Goal: Information Seeking & Learning: Learn about a topic

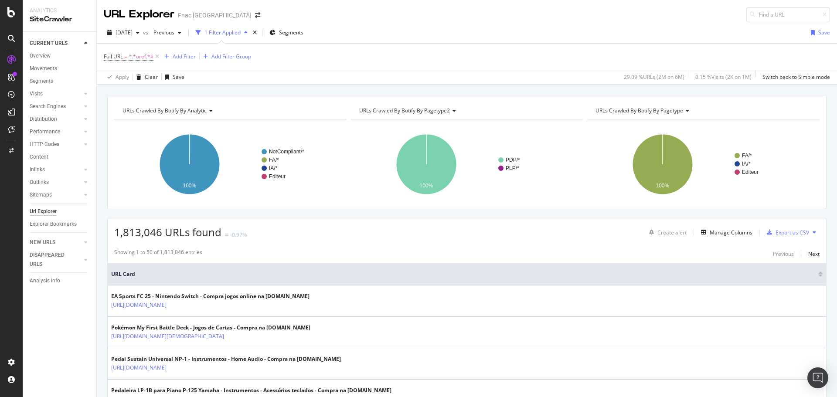
click at [683, 112] on icon at bounding box center [686, 110] width 6 height 5
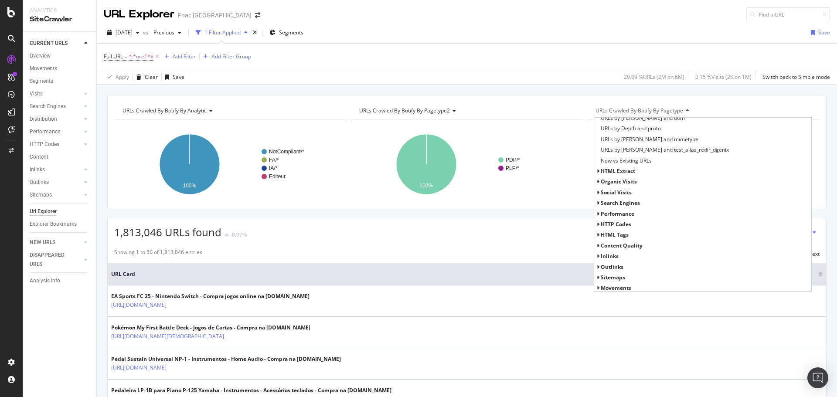
scroll to position [241, 0]
click at [601, 256] on span "Inlinks" at bounding box center [610, 253] width 18 height 7
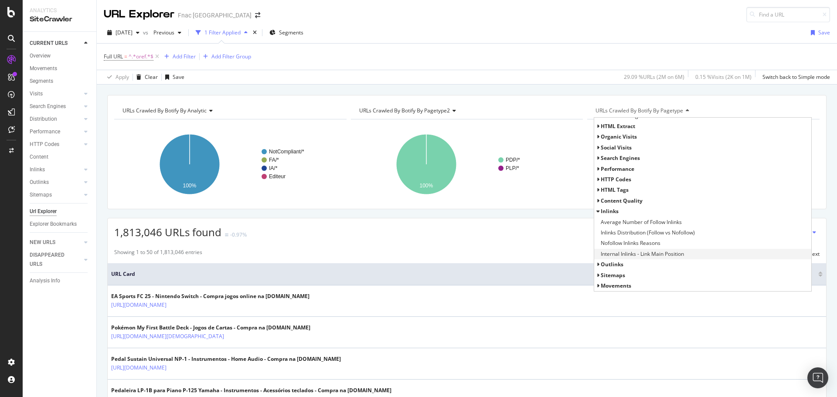
click at [642, 251] on span "Internal Inlinks - Link Main Position" at bounding box center [642, 254] width 83 height 9
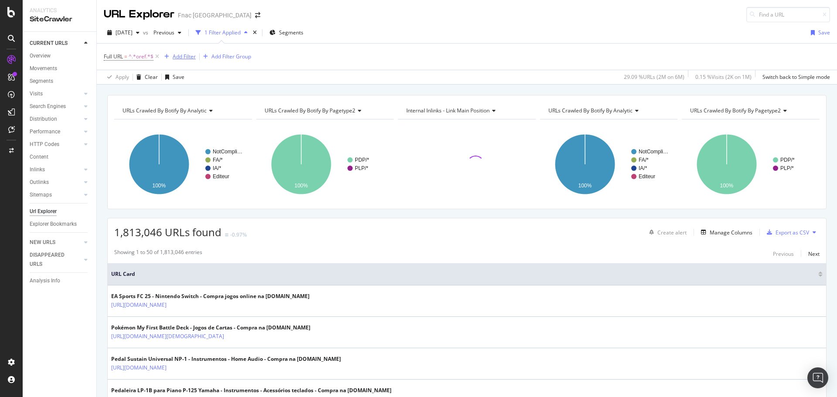
click at [188, 55] on div "Add Filter" at bounding box center [184, 56] width 23 height 7
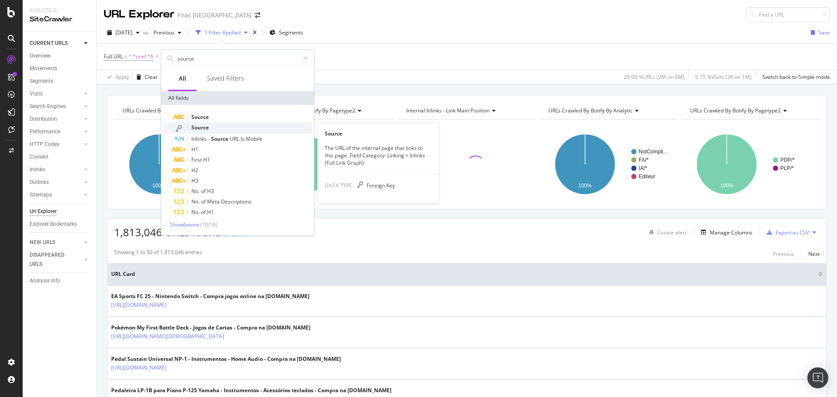
type input "source"
click at [221, 126] on div "Source" at bounding box center [242, 127] width 139 height 11
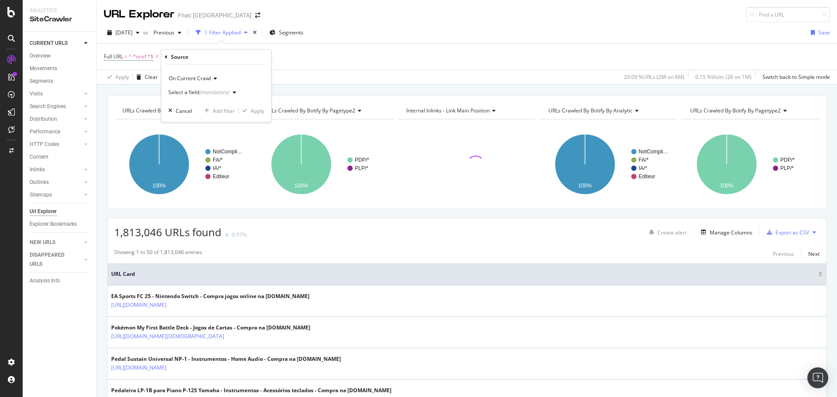
click at [210, 88] on div "Select a field (mandatory)" at bounding box center [203, 92] width 71 height 13
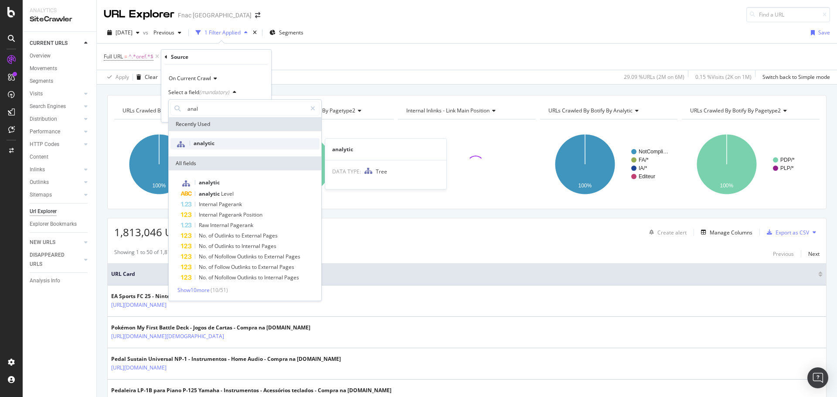
type input "anal"
click at [193, 146] on div "analytic" at bounding box center [244, 143] width 149 height 11
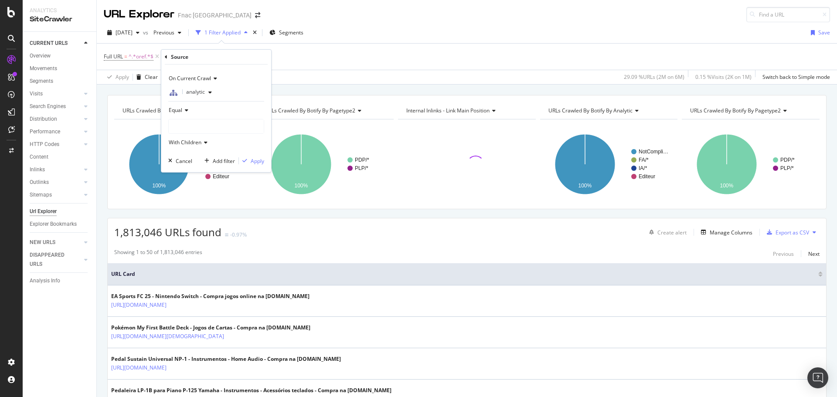
click at [197, 126] on div at bounding box center [216, 126] width 95 height 14
click at [185, 111] on icon at bounding box center [185, 110] width 6 height 5
click at [235, 95] on div "analytic" at bounding box center [216, 92] width 96 height 14
click at [257, 159] on div "Apply" at bounding box center [258, 160] width 14 height 7
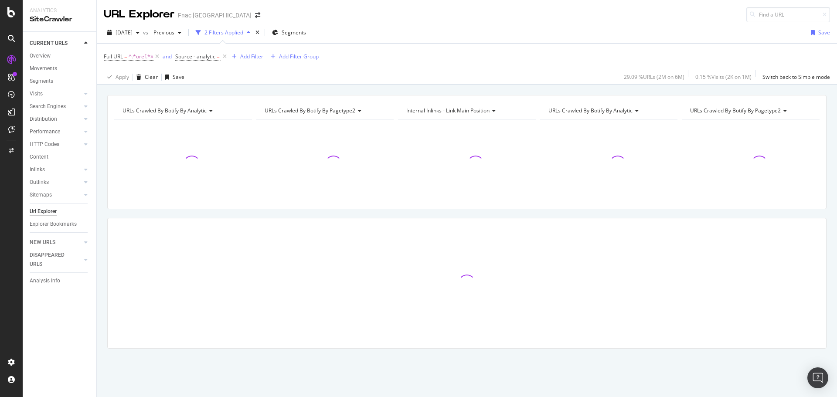
click at [490, 106] on div "Internal Inlinks - Link Main Position" at bounding box center [465, 111] width 123 height 14
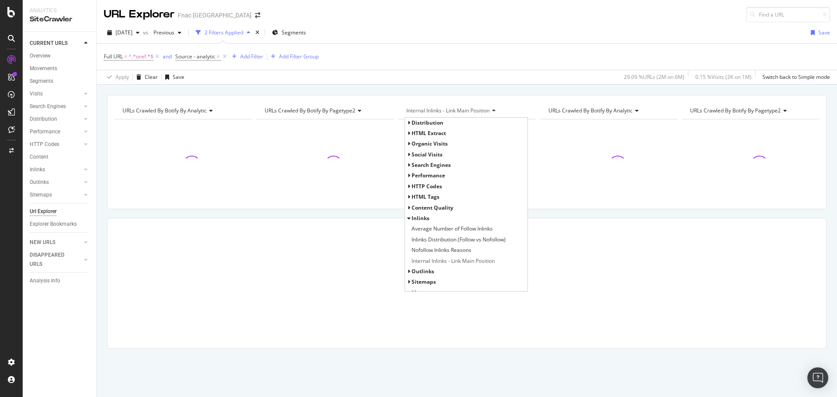
scroll to position [7, 0]
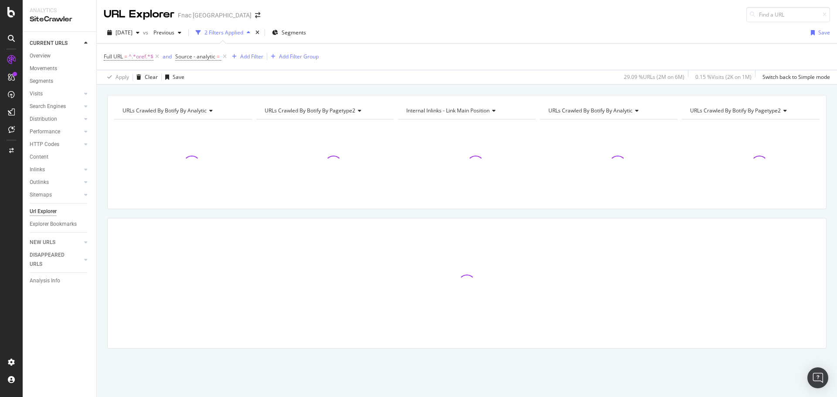
click at [496, 54] on div "Full URL = ^.*oref.*$ and Source - analytic = Add Filter Add Filter Group" at bounding box center [467, 57] width 726 height 26
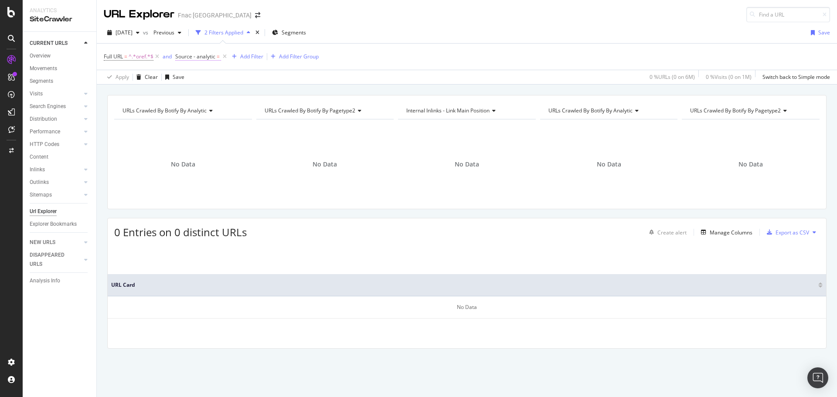
click at [204, 56] on span "Source - analytic" at bounding box center [195, 56] width 40 height 7
click at [211, 128] on div at bounding box center [231, 125] width 95 height 14
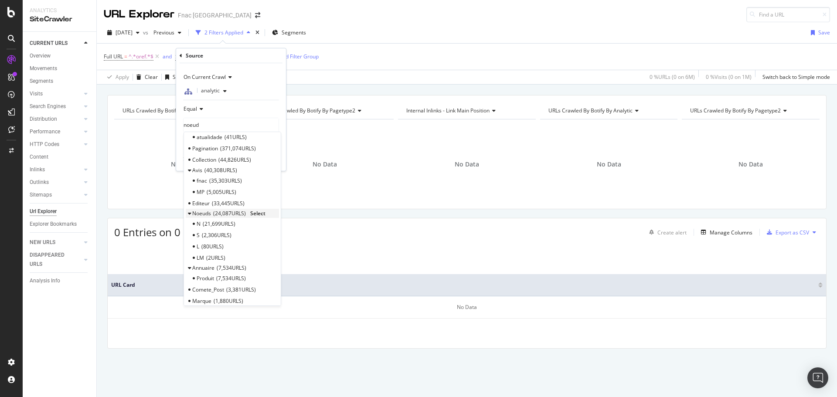
scroll to position [186, 0]
type input "noeud"
click at [208, 212] on span "Noeuds" at bounding box center [201, 212] width 19 height 7
click at [262, 213] on span "Select" at bounding box center [257, 212] width 15 height 7
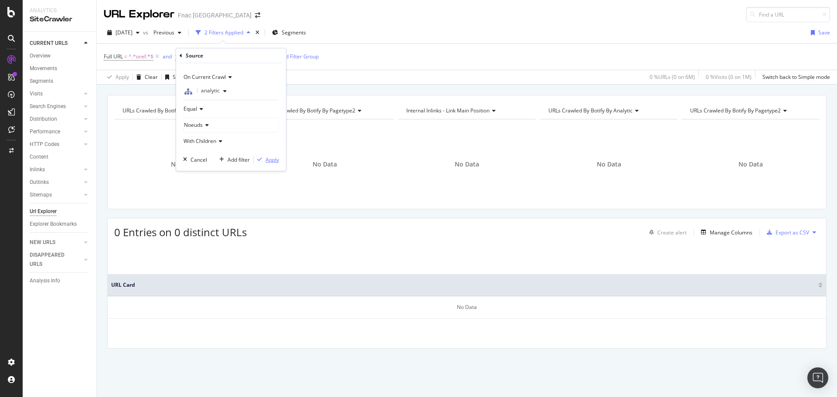
click at [275, 160] on div "Apply" at bounding box center [272, 159] width 14 height 7
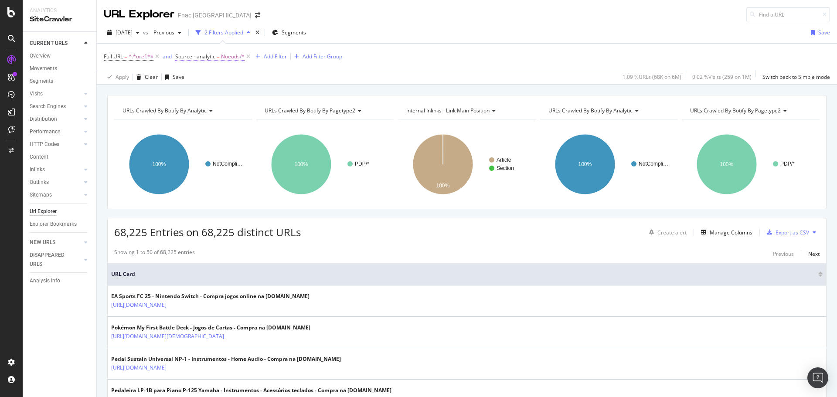
click at [217, 56] on span "=" at bounding box center [218, 56] width 3 height 7
click at [204, 125] on icon at bounding box center [206, 124] width 6 height 5
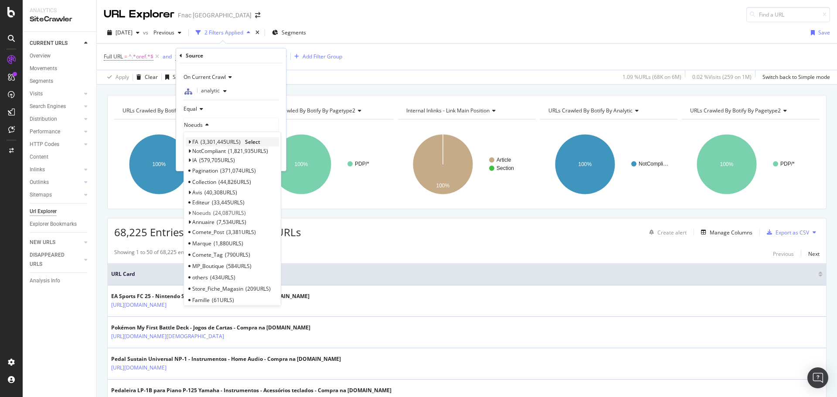
click at [252, 141] on span "Select" at bounding box center [252, 141] width 15 height 7
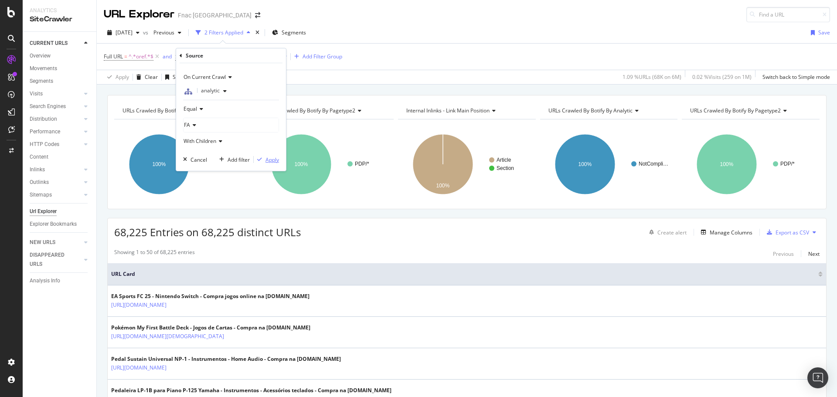
click at [267, 156] on div "Apply" at bounding box center [272, 159] width 14 height 7
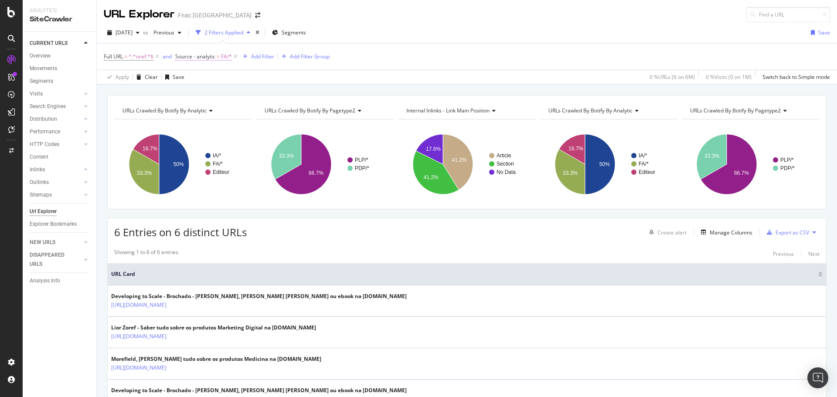
click at [205, 54] on span "Source - analytic" at bounding box center [195, 56] width 40 height 7
click at [194, 125] on icon at bounding box center [193, 124] width 6 height 5
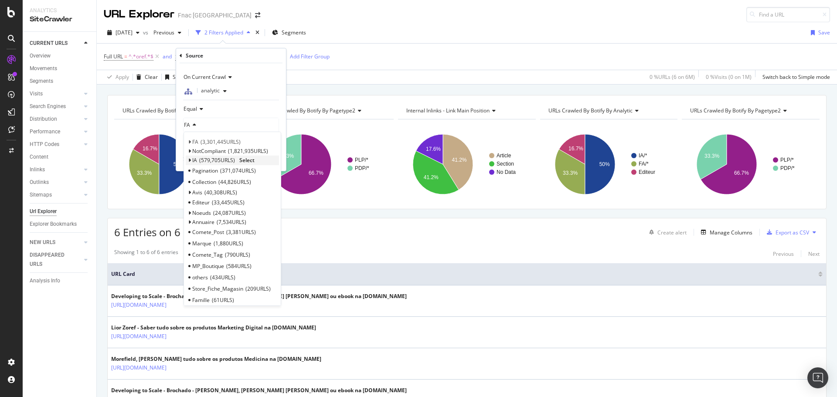
click at [246, 161] on span "Select" at bounding box center [246, 159] width 15 height 7
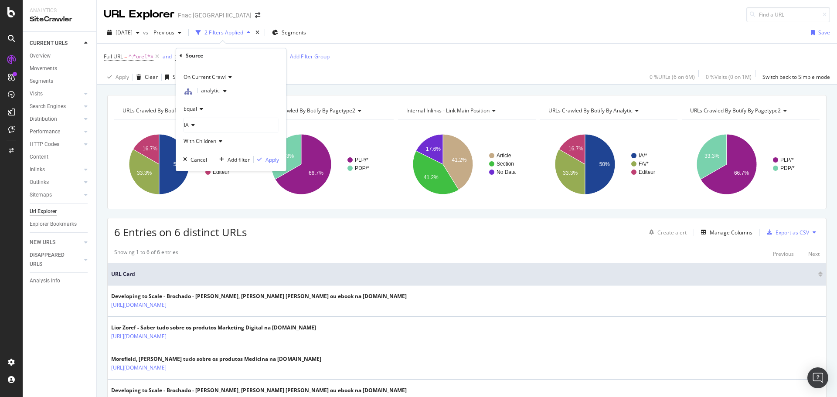
click at [193, 125] on icon at bounding box center [192, 124] width 6 height 5
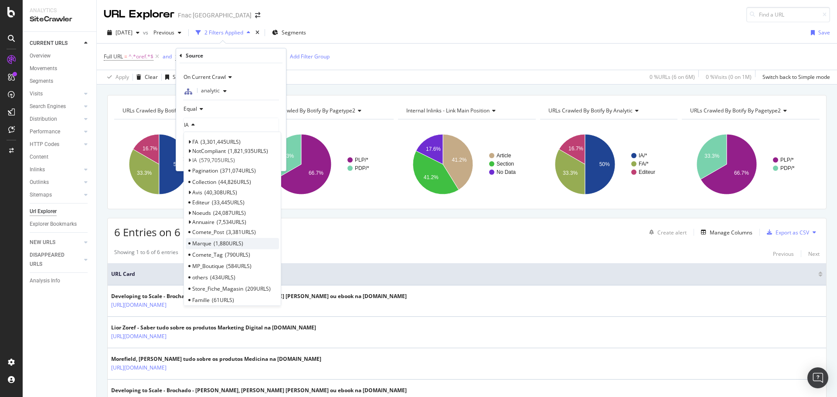
click at [233, 244] on span "1,880 URLS" at bounding box center [229, 243] width 30 height 7
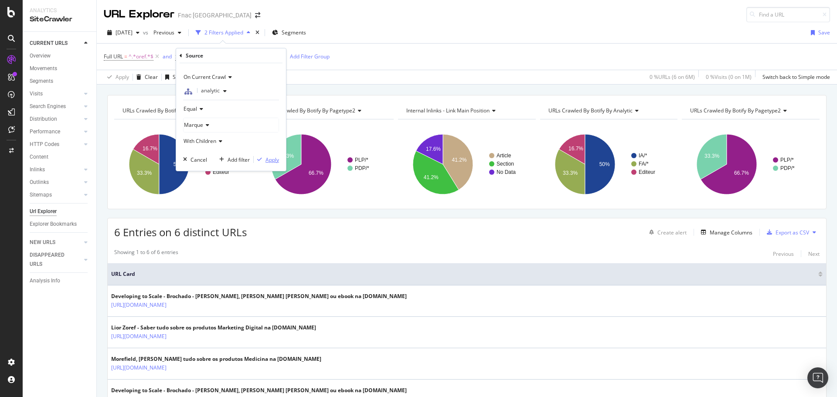
click at [266, 160] on div "Apply" at bounding box center [272, 159] width 14 height 7
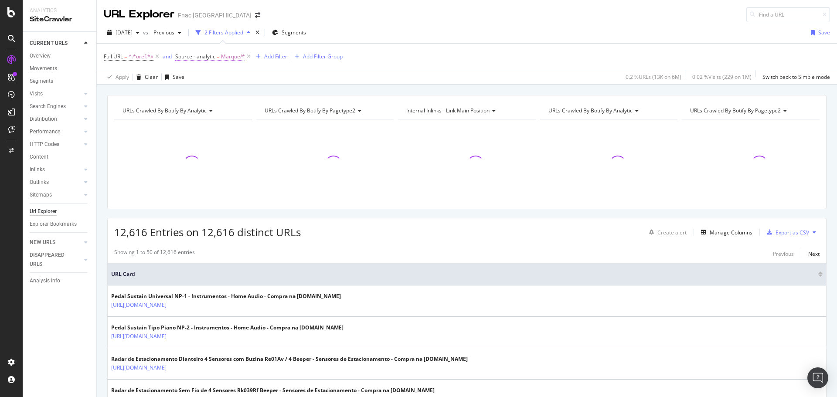
click at [223, 59] on span "Marque/*" at bounding box center [233, 57] width 24 height 12
click at [205, 122] on icon at bounding box center [206, 124] width 6 height 5
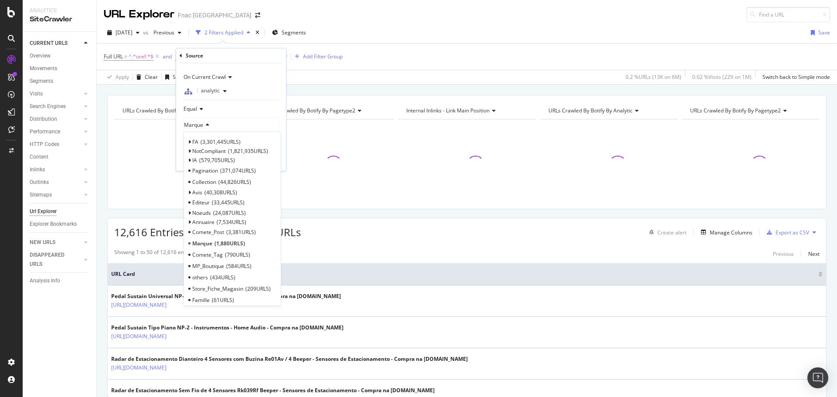
click at [0, 0] on span "Select" at bounding box center [0, 0] width 0 height 0
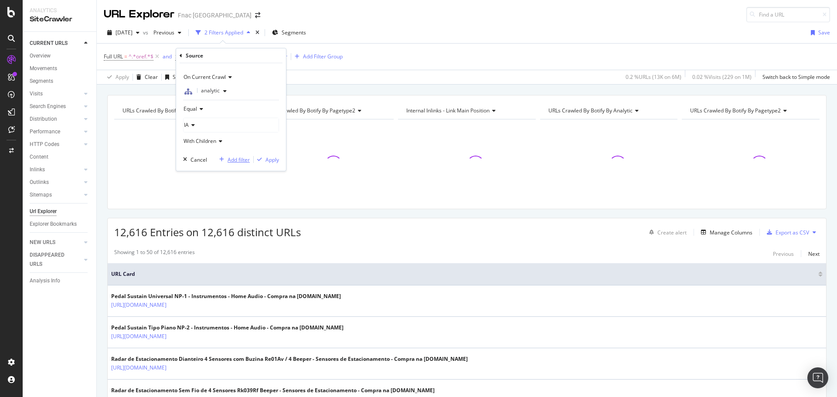
click at [248, 160] on div "Add filter" at bounding box center [239, 159] width 22 height 7
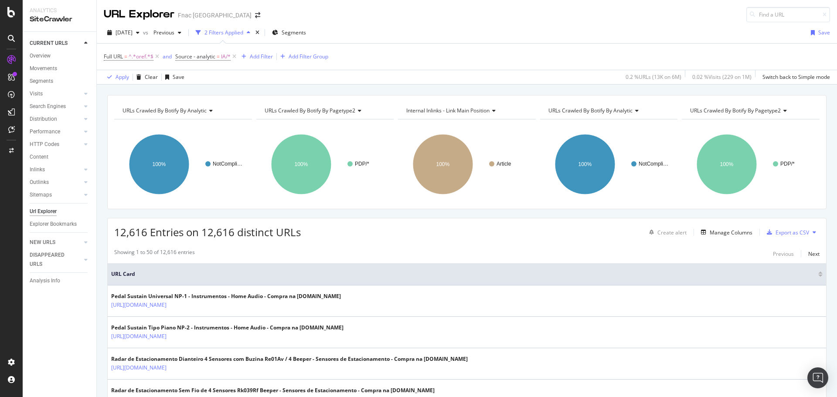
click at [214, 72] on div "Apply Clear Save 0.2 % URLs ( 13K on 6M ) 0.02 % Visits ( 229 on 1M ) Switch ba…" at bounding box center [467, 77] width 740 height 14
click at [213, 58] on span "Source - analytic" at bounding box center [195, 56] width 40 height 7
click at [275, 163] on div "Apply" at bounding box center [272, 159] width 14 height 7
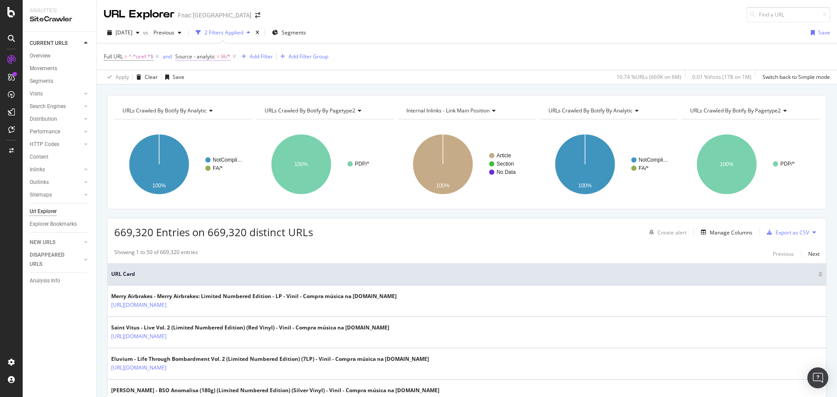
click at [211, 54] on span "Source - analytic" at bounding box center [195, 56] width 40 height 7
click at [194, 122] on icon at bounding box center [192, 124] width 6 height 5
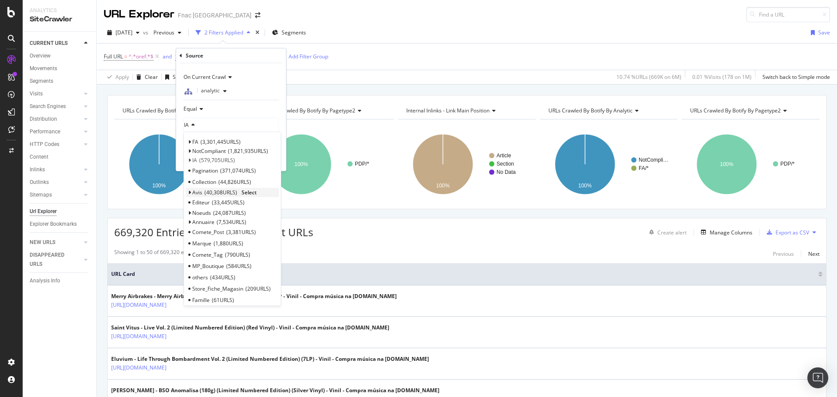
click at [248, 194] on span "Select" at bounding box center [248, 192] width 15 height 7
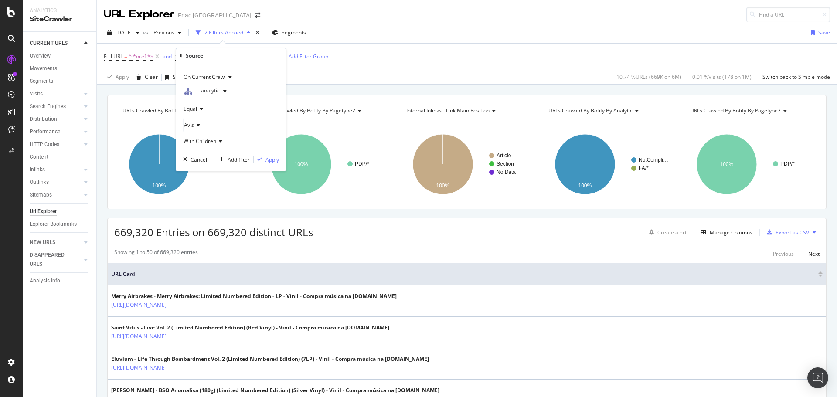
click at [199, 126] on icon at bounding box center [197, 124] width 6 height 5
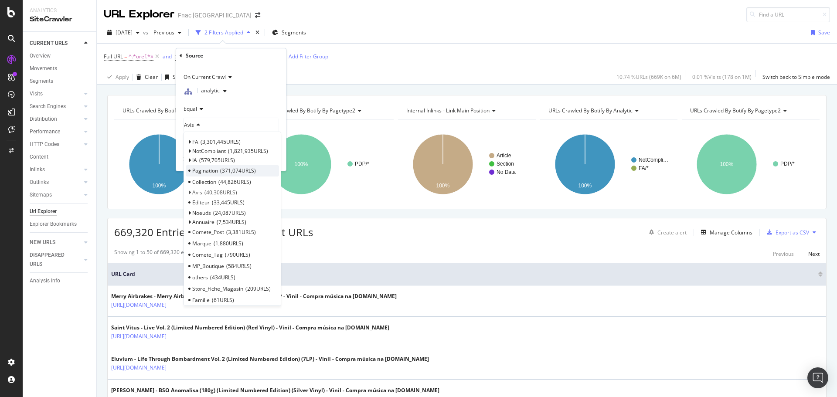
click at [247, 169] on span "371,074 URLS" at bounding box center [238, 170] width 36 height 7
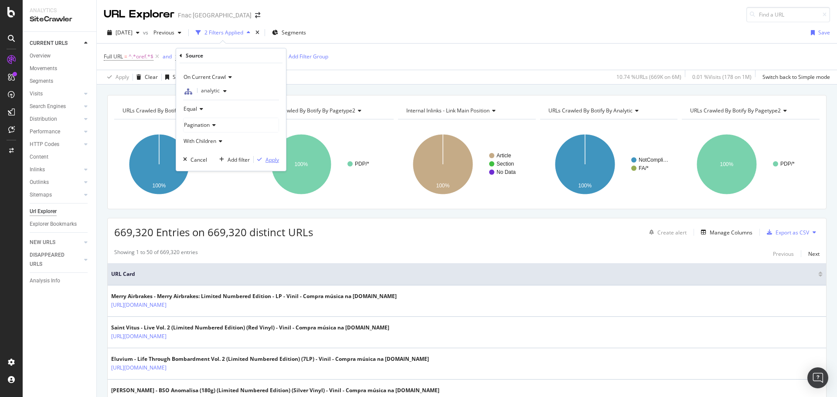
click at [268, 159] on div "Apply" at bounding box center [272, 159] width 14 height 7
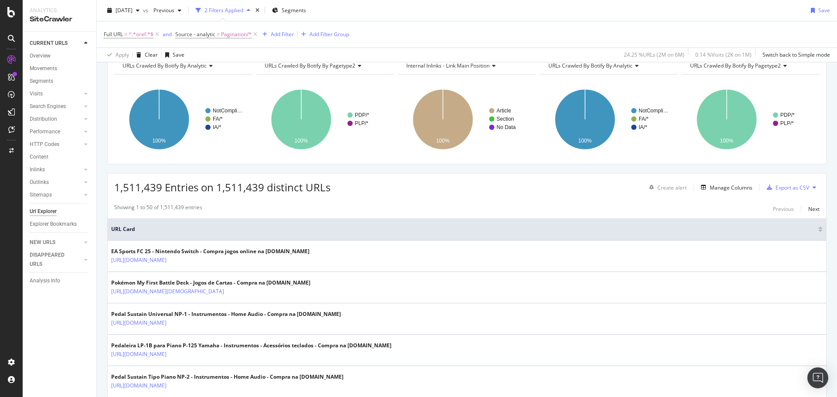
scroll to position [45, 0]
click at [726, 188] on div "Manage Columns" at bounding box center [731, 187] width 43 height 7
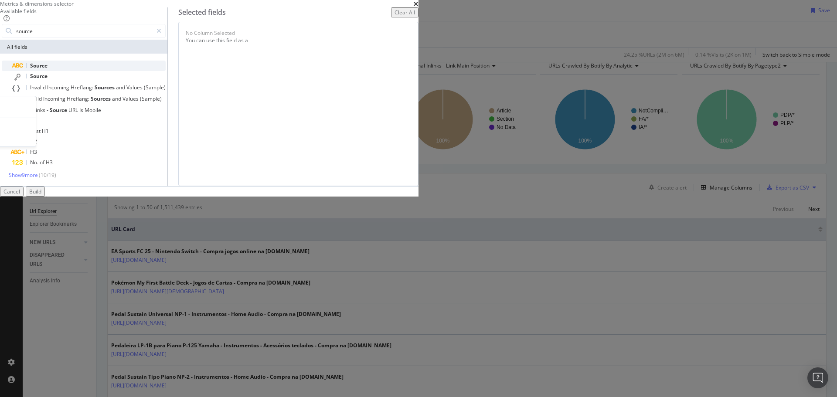
type input "source"
click at [166, 71] on div "Source" at bounding box center [88, 66] width 153 height 10
click at [41, 195] on div "Build" at bounding box center [35, 191] width 12 height 7
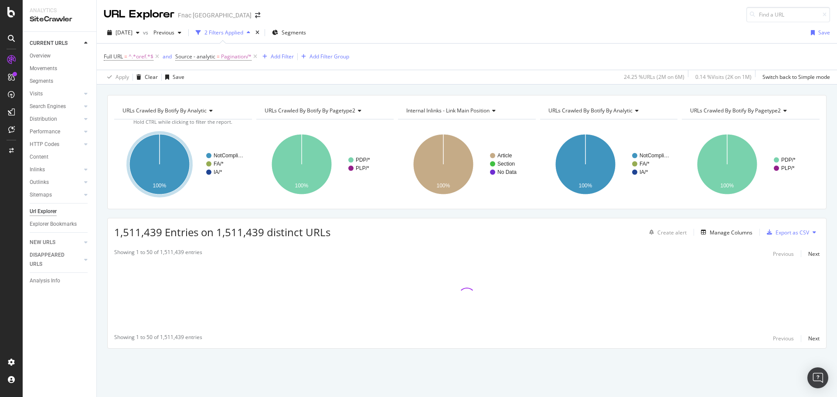
click at [293, 254] on div "Showing 1 to 50 of 1,511,439 entries Previous Next" at bounding box center [467, 253] width 718 height 10
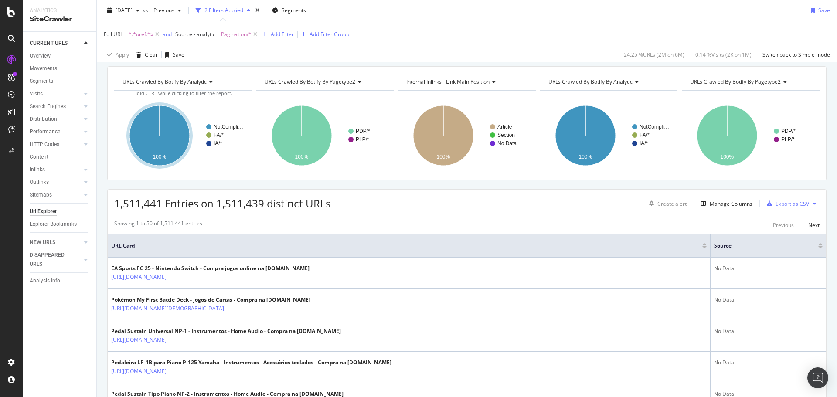
scroll to position [29, 0]
click at [730, 208] on div "Manage Columns" at bounding box center [724, 204] width 55 height 10
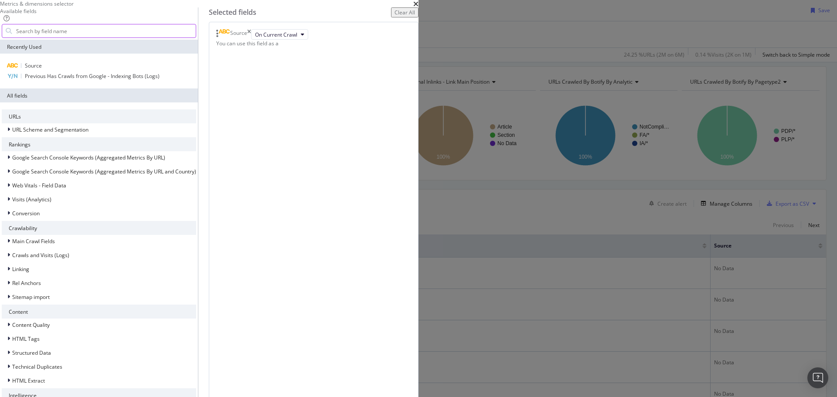
click at [196, 37] on input "modal" at bounding box center [105, 30] width 180 height 13
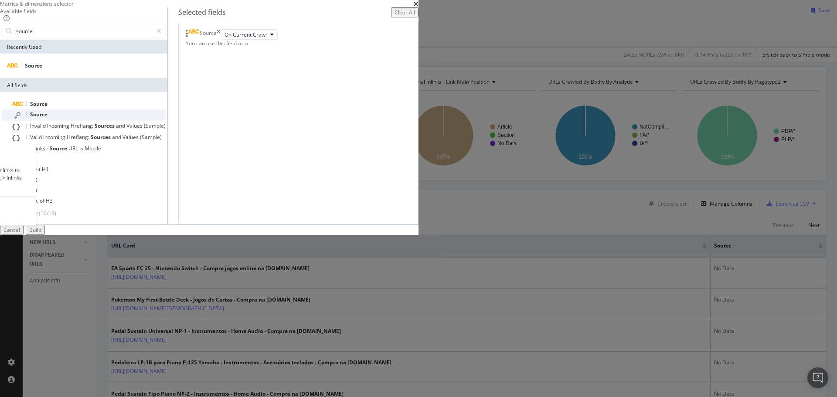
type input "source"
click at [166, 121] on div "Source" at bounding box center [88, 114] width 153 height 11
click at [291, 50] on button "Select a field (mandatory)" at bounding box center [253, 45] width 76 height 10
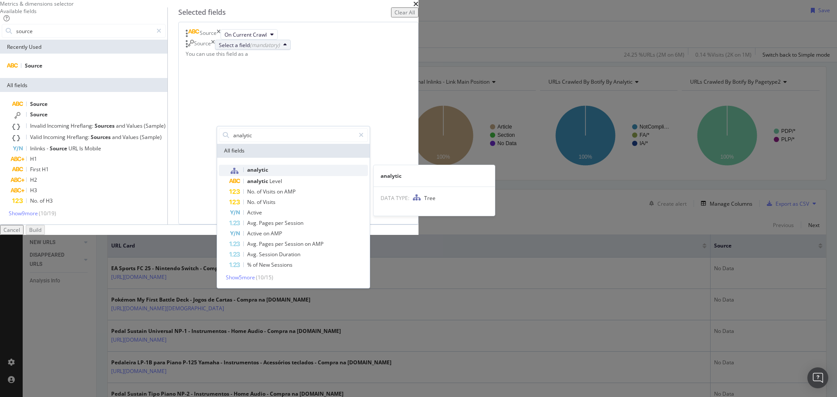
type input "analytic"
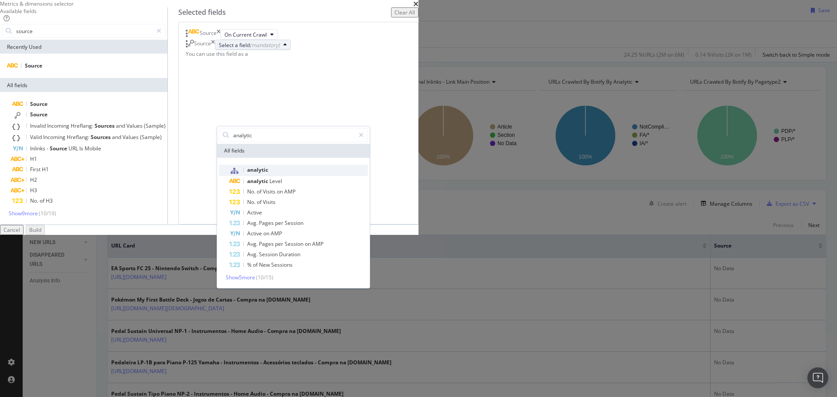
click at [368, 176] on span "analytic" at bounding box center [298, 170] width 139 height 11
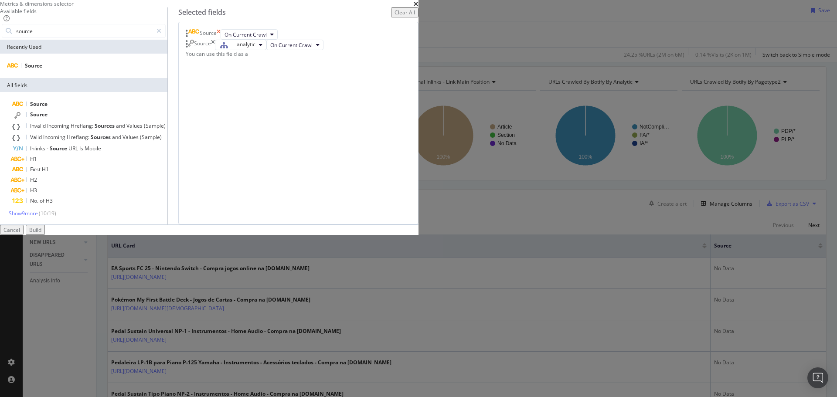
click at [221, 40] on icon "times" at bounding box center [219, 34] width 4 height 10
click at [41, 234] on div "Build" at bounding box center [35, 229] width 12 height 7
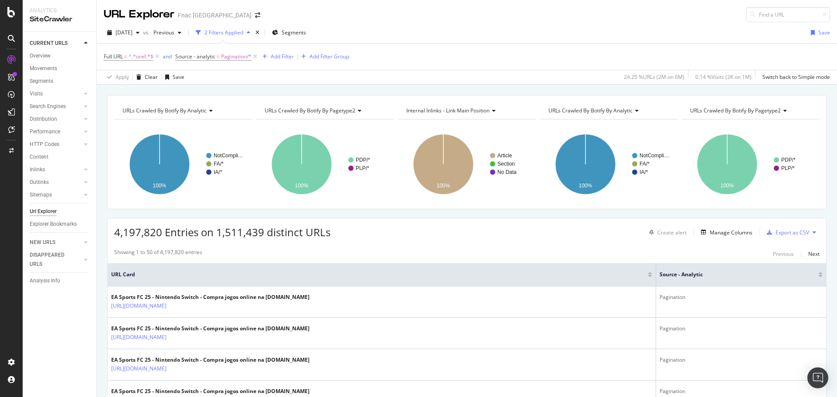
click at [765, 112] on span "URLs Crawled By Botify By pagetype2" at bounding box center [735, 110] width 91 height 7
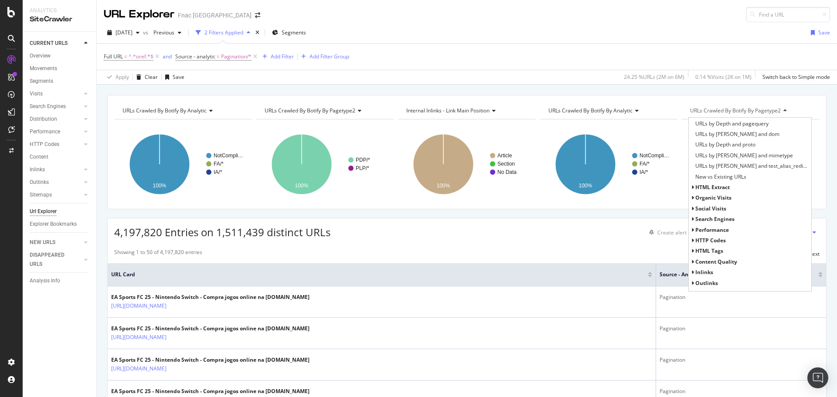
scroll to position [223, 0]
click at [698, 188] on span "HTML Extract" at bounding box center [712, 186] width 34 height 7
click at [701, 234] on span "HTML Tags" at bounding box center [709, 234] width 28 height 7
click at [714, 221] on span "HTTP Codes" at bounding box center [710, 223] width 31 height 7
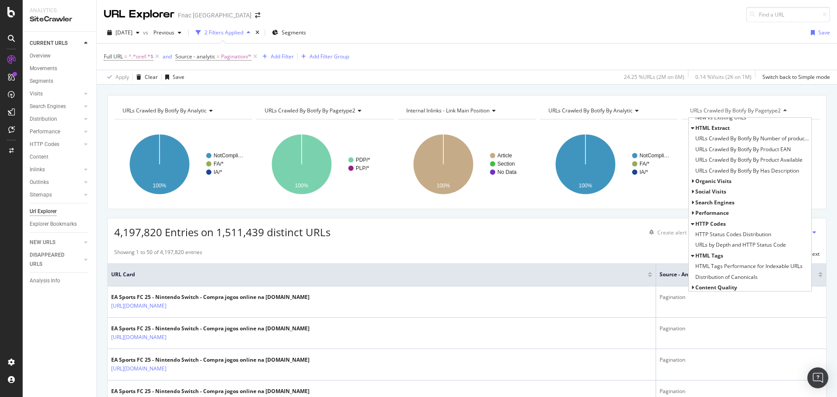
click at [707, 210] on span "Performance" at bounding box center [712, 212] width 34 height 7
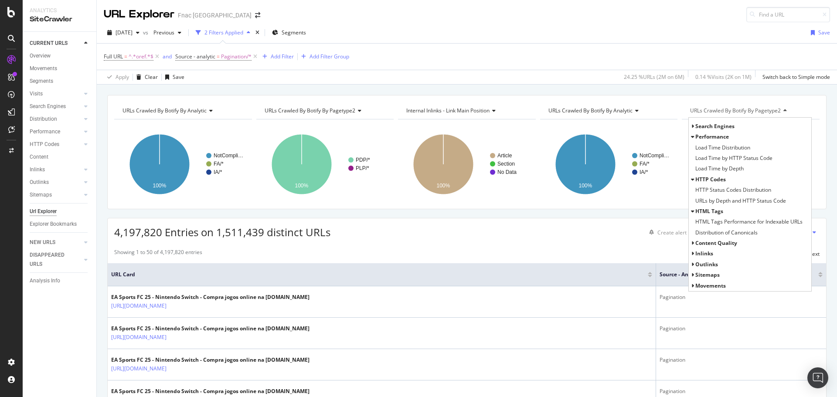
scroll to position [357, 0]
click at [700, 263] on span "Outlinks" at bounding box center [706, 264] width 23 height 7
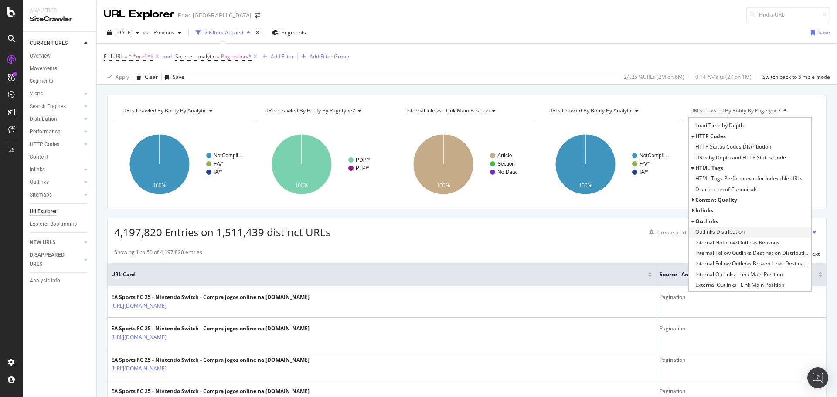
scroll to position [421, 0]
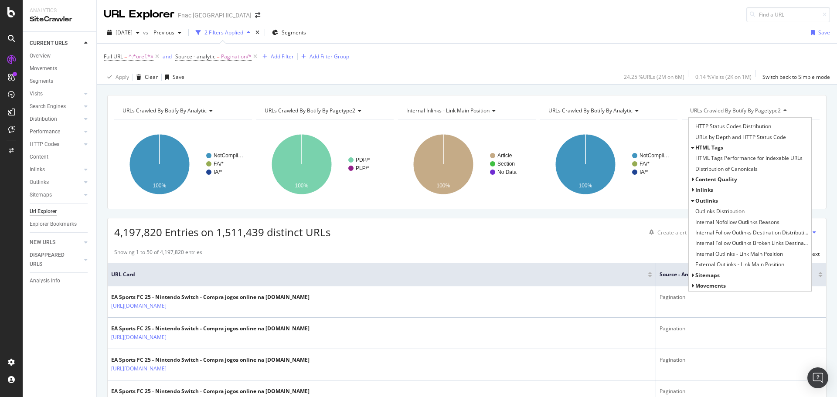
click at [698, 188] on span "Inlinks" at bounding box center [704, 189] width 18 height 7
click at [710, 286] on span "Movements" at bounding box center [710, 285] width 31 height 7
click at [703, 265] on span "Sitemaps" at bounding box center [707, 264] width 24 height 7
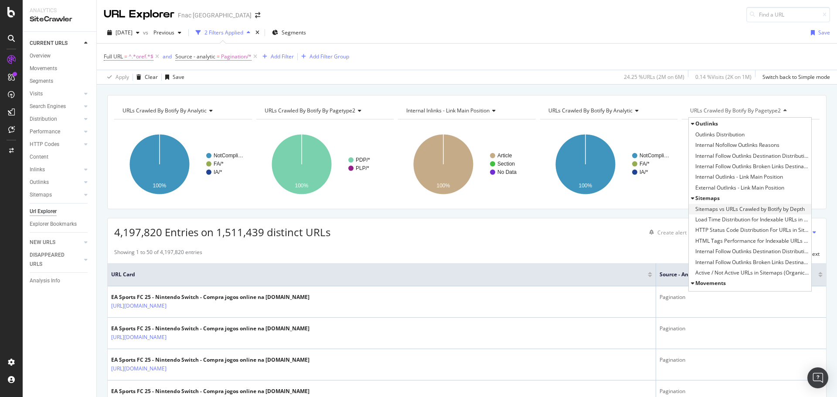
scroll to position [541, 0]
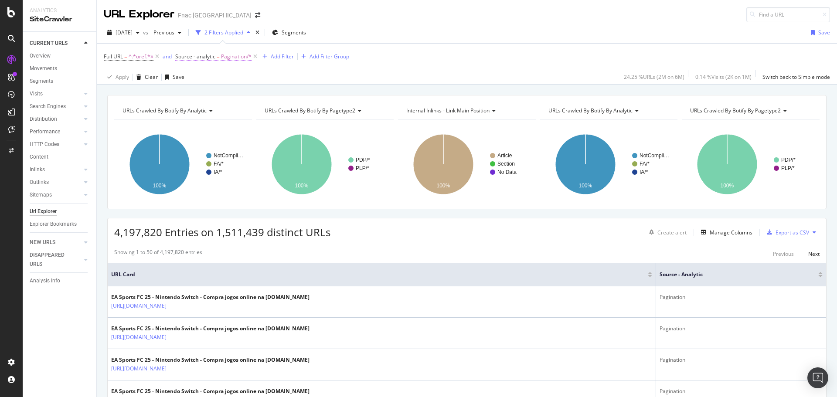
click at [230, 56] on span "Pagination/*" at bounding box center [236, 57] width 31 height 12
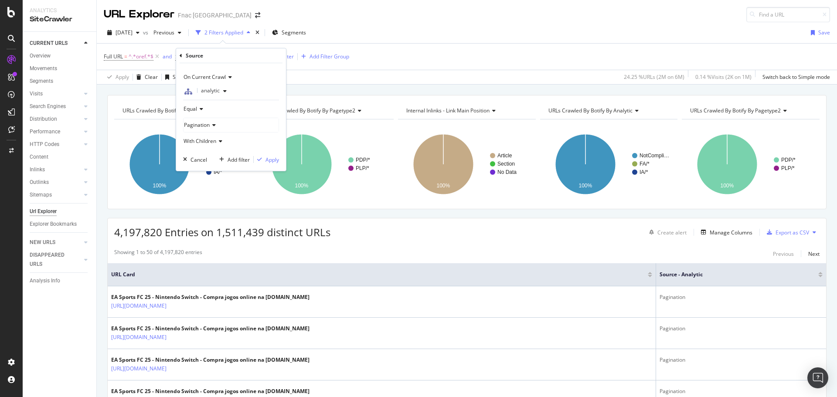
click at [206, 123] on span "Pagination" at bounding box center [197, 124] width 26 height 7
click at [200, 111] on icon at bounding box center [200, 108] width 6 height 5
click at [204, 134] on div "Not Equal" at bounding box center [231, 138] width 93 height 11
click at [265, 163] on div "Apply" at bounding box center [272, 159] width 14 height 7
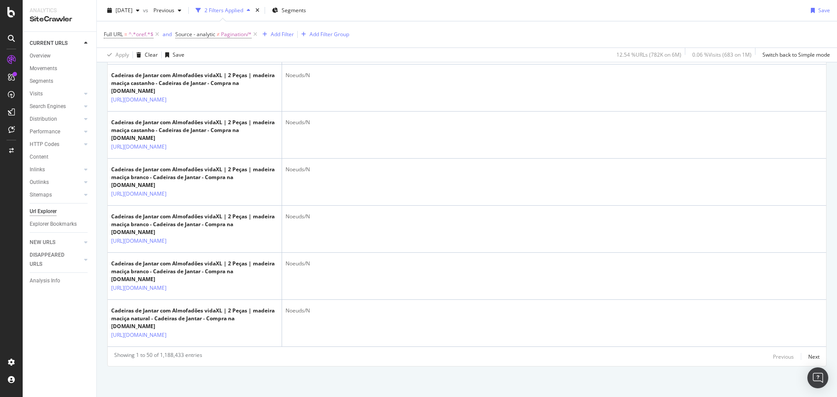
scroll to position [2863, 0]
click at [49, 57] on div "Overview" at bounding box center [40, 55] width 21 height 9
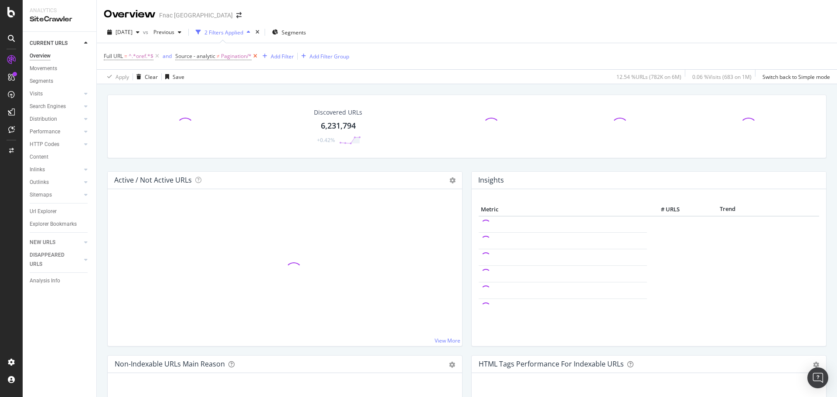
click at [256, 57] on icon at bounding box center [254, 56] width 7 height 9
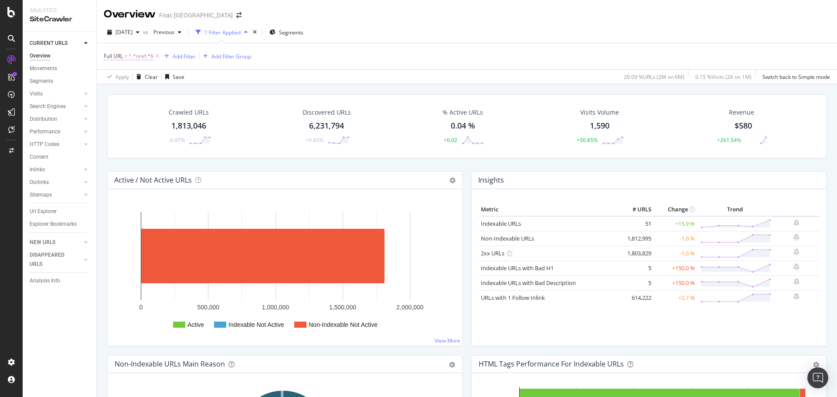
click at [133, 59] on span "^.*oref.*$" at bounding box center [141, 56] width 25 height 12
click at [132, 81] on div "Contains" at bounding box center [159, 77] width 96 height 14
click at [108, 56] on icon at bounding box center [109, 55] width 3 height 5
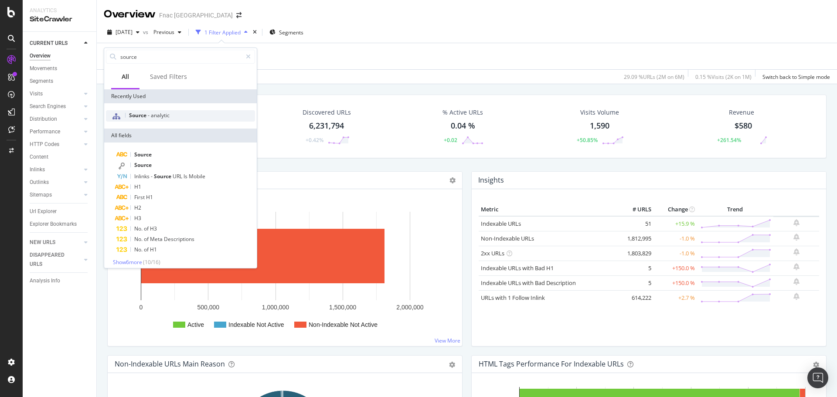
click at [158, 118] on span "analytic" at bounding box center [160, 115] width 19 height 7
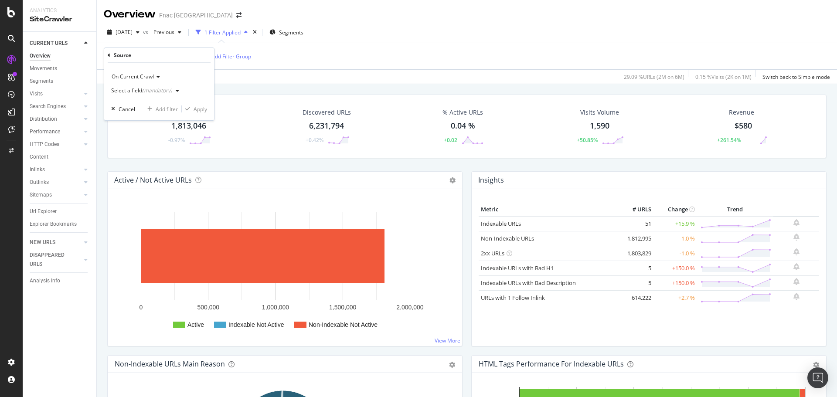
click at [146, 90] on div "(mandatory)" at bounding box center [157, 90] width 30 height 7
click at [109, 55] on icon at bounding box center [109, 55] width 3 height 5
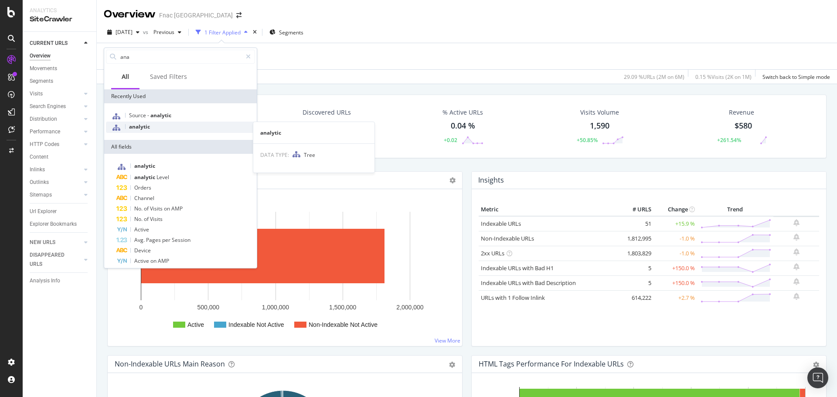
type input "ana"
click at [164, 125] on div "analytic" at bounding box center [180, 127] width 149 height 11
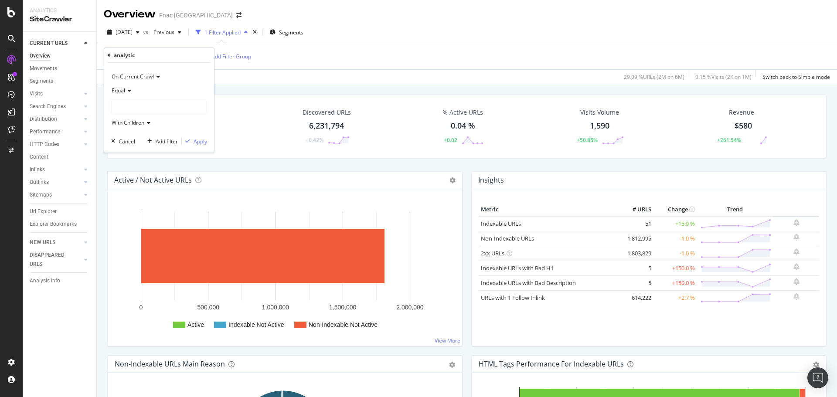
click at [148, 105] on div at bounding box center [159, 107] width 95 height 14
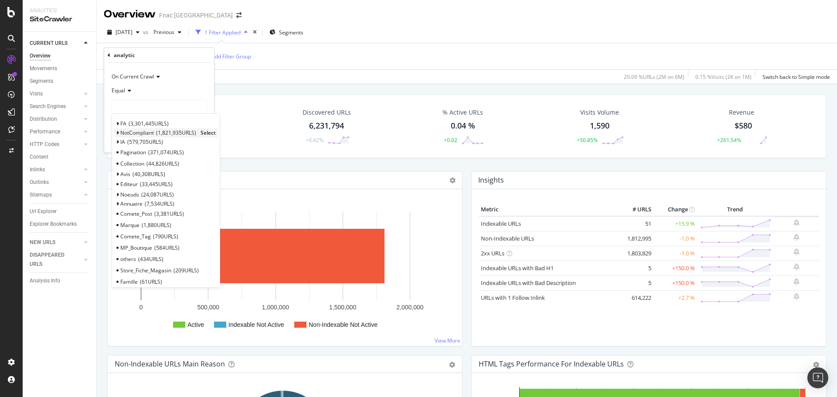
click at [118, 132] on icon at bounding box center [117, 132] width 3 height 5
click at [150, 143] on span "1,812,995 URLS" at bounding box center [157, 142] width 40 height 7
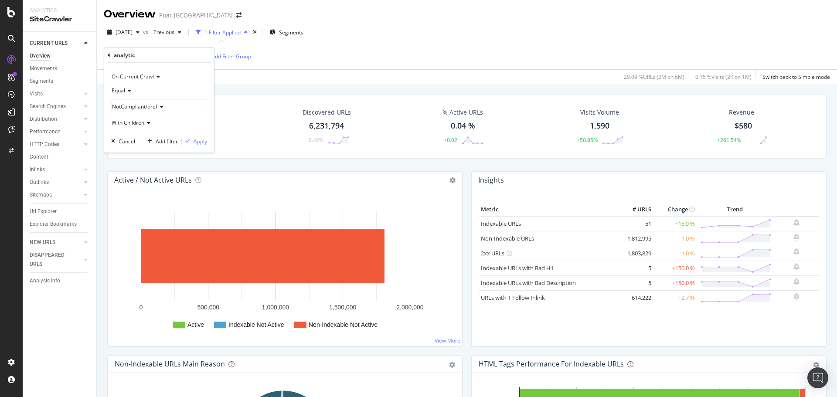
click at [203, 141] on div "Apply" at bounding box center [201, 141] width 14 height 7
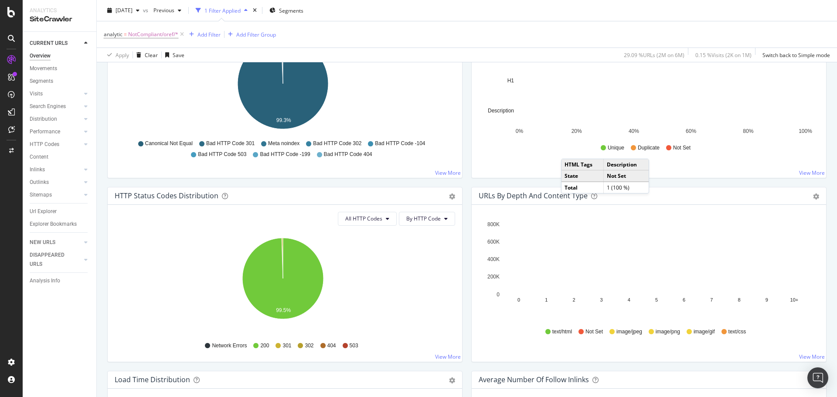
scroll to position [352, 0]
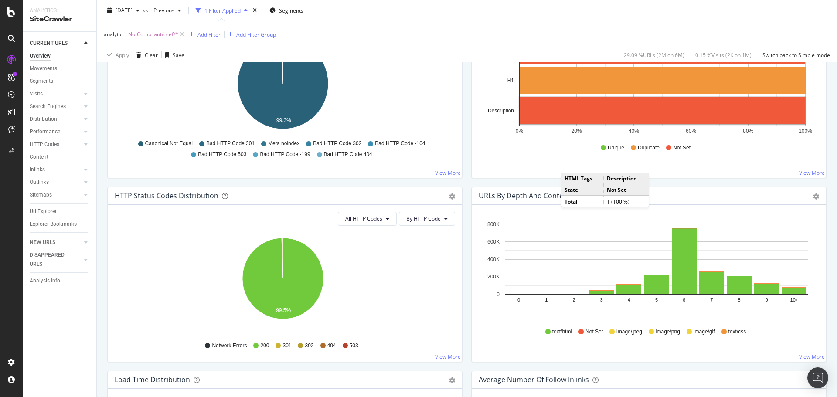
click at [368, 87] on icon "99.3%" at bounding box center [283, 85] width 337 height 101
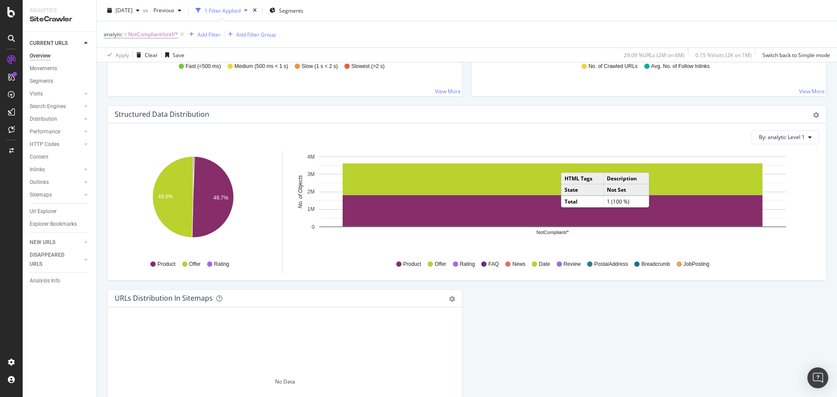
scroll to position [908, 0]
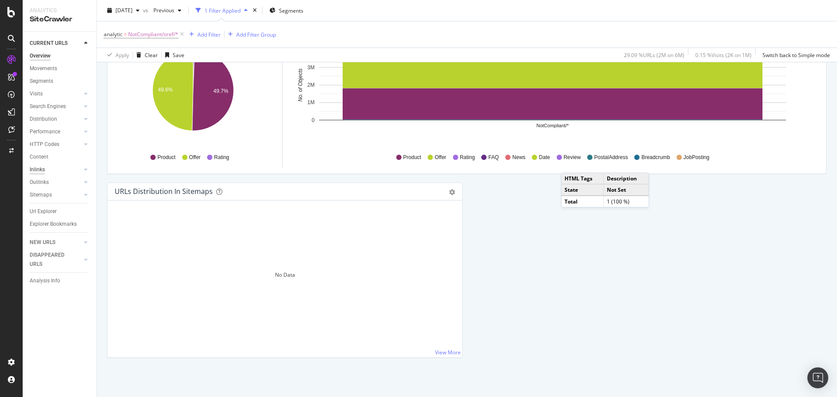
click at [41, 169] on div "Inlinks" at bounding box center [37, 169] width 15 height 9
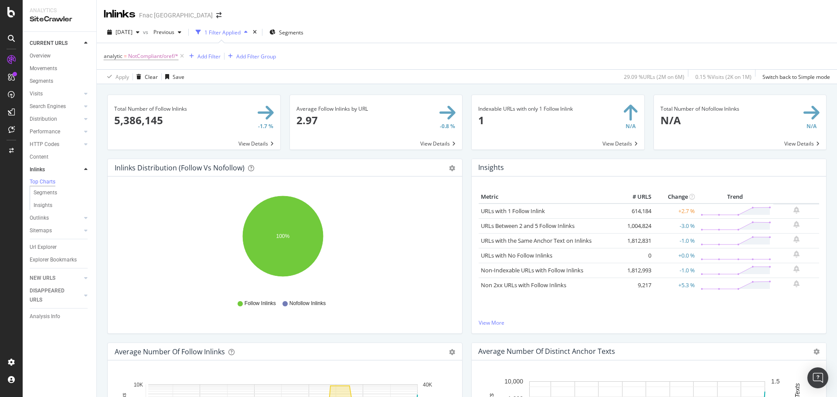
drag, startPoint x: 534, startPoint y: 243, endPoint x: 465, endPoint y: 326, distance: 108.7
click at [467, 326] on div "Insights Metric # URLS Change Trend URLs with 1 Follow Inlink 614,184 +2.7 % UR…" at bounding box center [649, 251] width 364 height 184
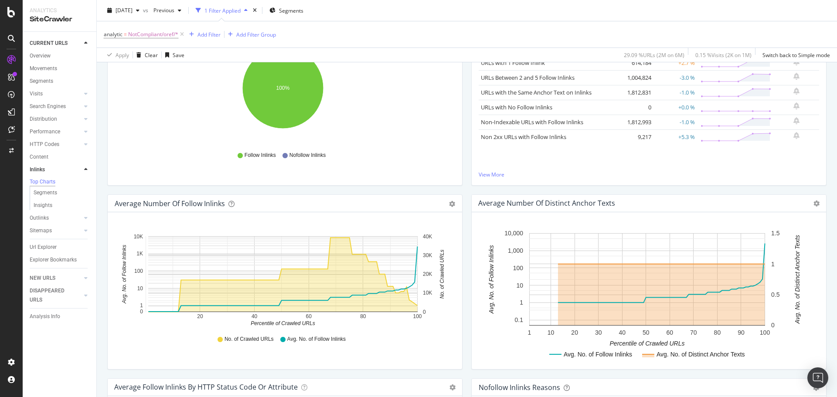
scroll to position [109, 0]
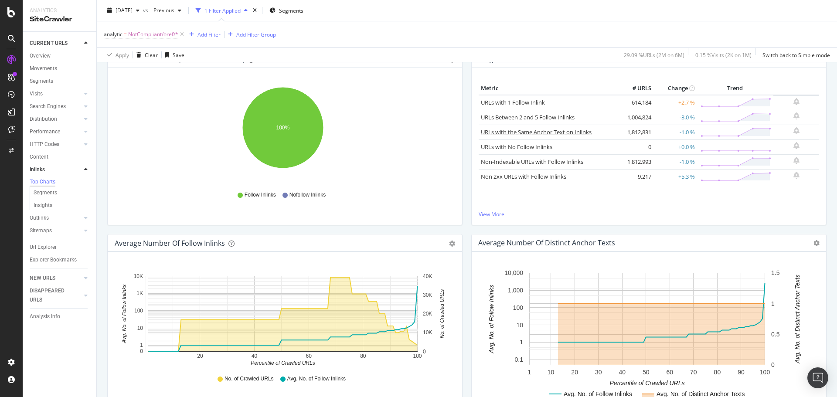
click at [534, 135] on link "URLs with the Same Anchor Text on Inlinks" at bounding box center [536, 132] width 111 height 8
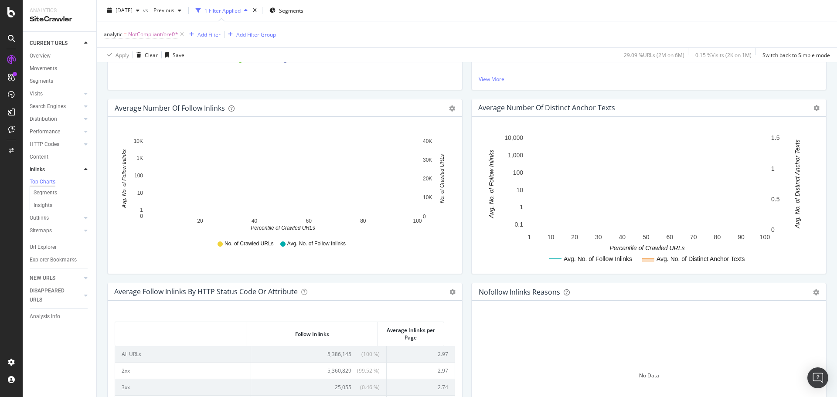
scroll to position [344, 0]
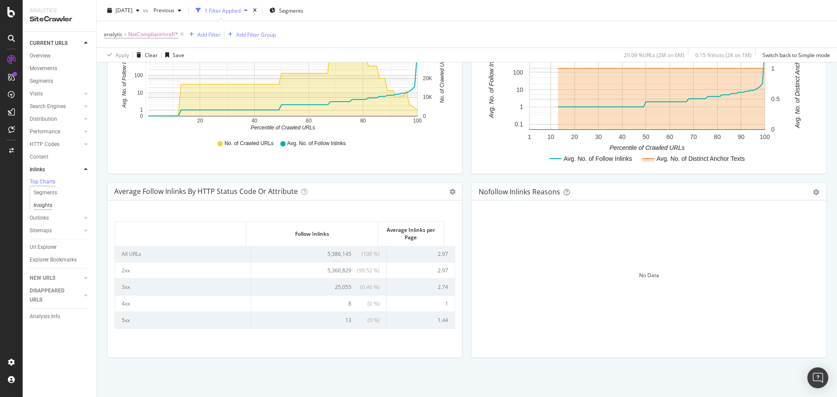
click at [50, 204] on div "Insights" at bounding box center [43, 205] width 19 height 9
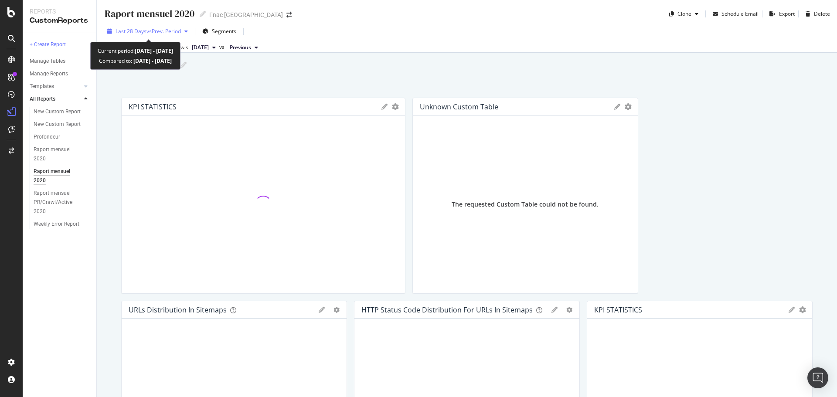
click at [178, 34] on span "vs Prev. Period" at bounding box center [163, 30] width 34 height 7
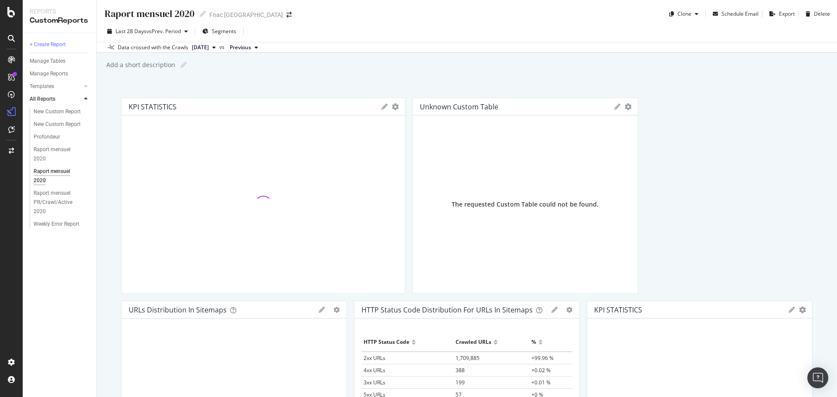
click at [109, 248] on div "Raport mensuel 2020 Raport mensuel 2020 Fnac [GEOGRAPHIC_DATA] Clone Schedule E…" at bounding box center [467, 198] width 740 height 397
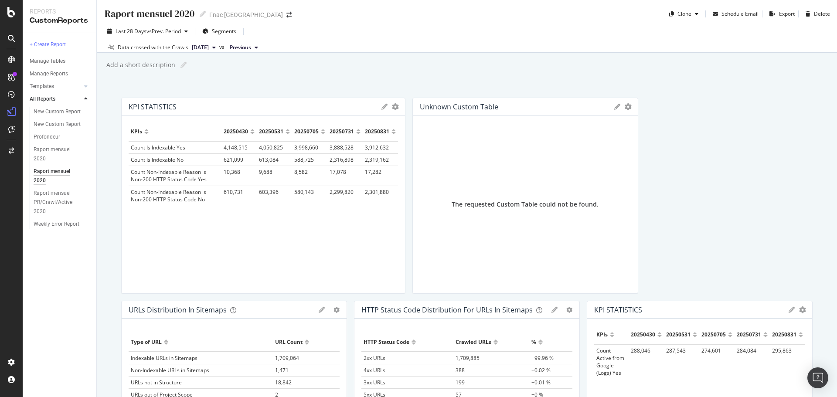
click at [209, 51] on span "[DATE]" at bounding box center [200, 48] width 17 height 8
click at [374, 79] on div "Raport mensuel 2020 Raport mensuel 2020 Fnac [GEOGRAPHIC_DATA] Clone Schedule E…" at bounding box center [467, 198] width 740 height 397
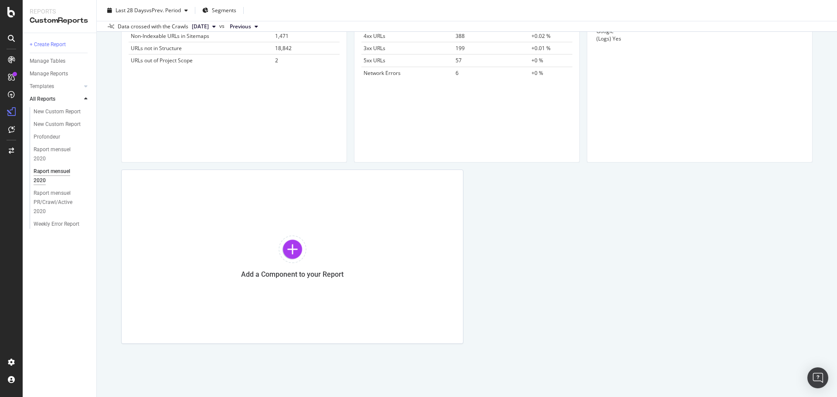
scroll to position [336, 0]
click at [67, 198] on div "Raport mensuel PR/Crawl/Active 2020" at bounding box center [60, 202] width 52 height 27
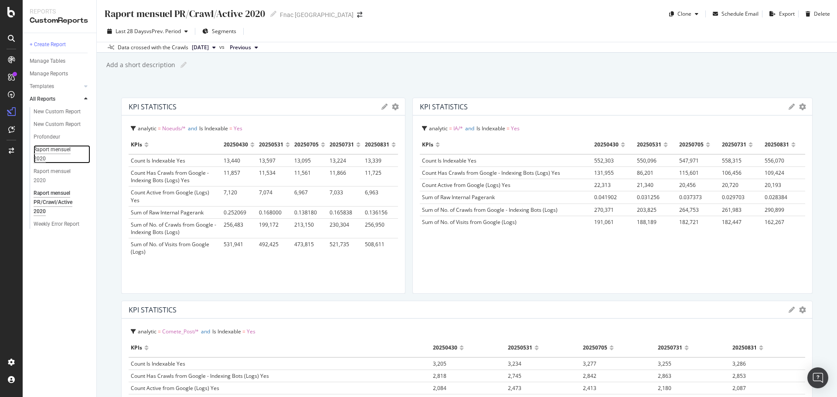
click at [58, 153] on div "Raport mensuel 2020" at bounding box center [58, 154] width 48 height 18
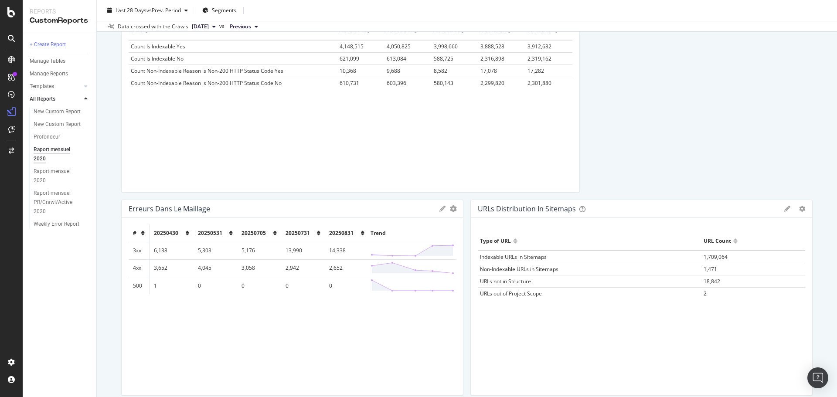
scroll to position [101, 0]
